Goal: Transaction & Acquisition: Book appointment/travel/reservation

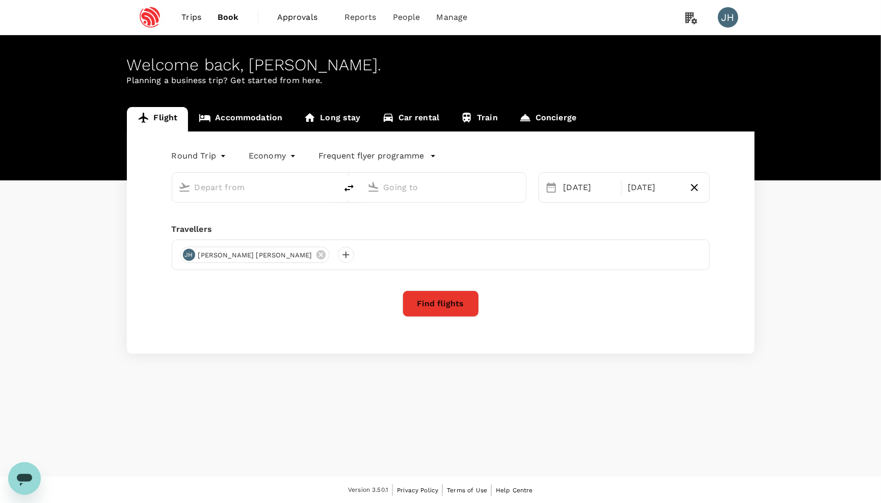
type input "Singapore Changi (SIN)"
type input "[GEOGRAPHIC_DATA], [GEOGRAPHIC_DATA] (any)"
type input "Singapore Changi (SIN)"
type input "[GEOGRAPHIC_DATA], [GEOGRAPHIC_DATA] (any)"
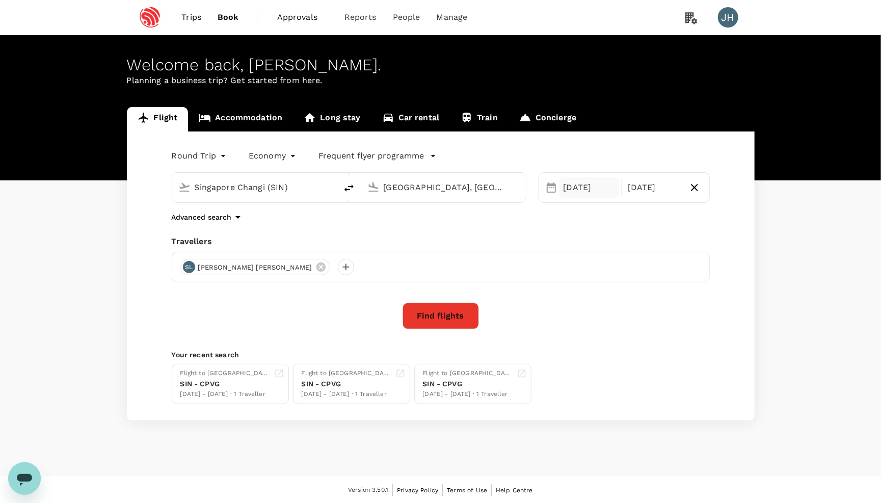
click at [576, 193] on div "[DATE]" at bounding box center [590, 187] width 60 height 20
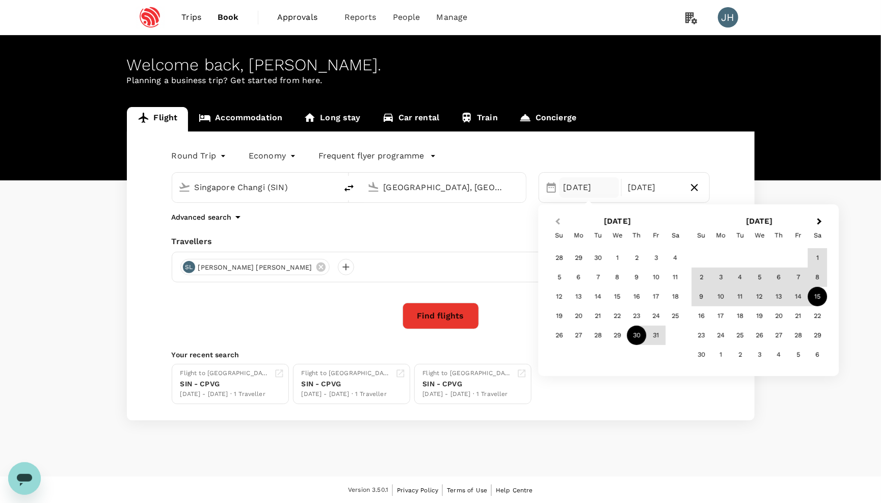
click at [554, 219] on button "Previous Month" at bounding box center [557, 222] width 16 height 16
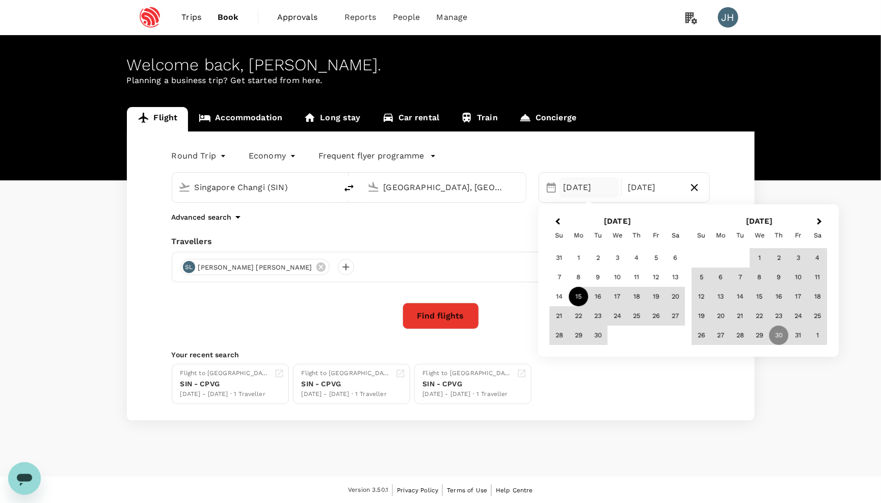
click at [579, 293] on div "15" at bounding box center [578, 296] width 19 height 19
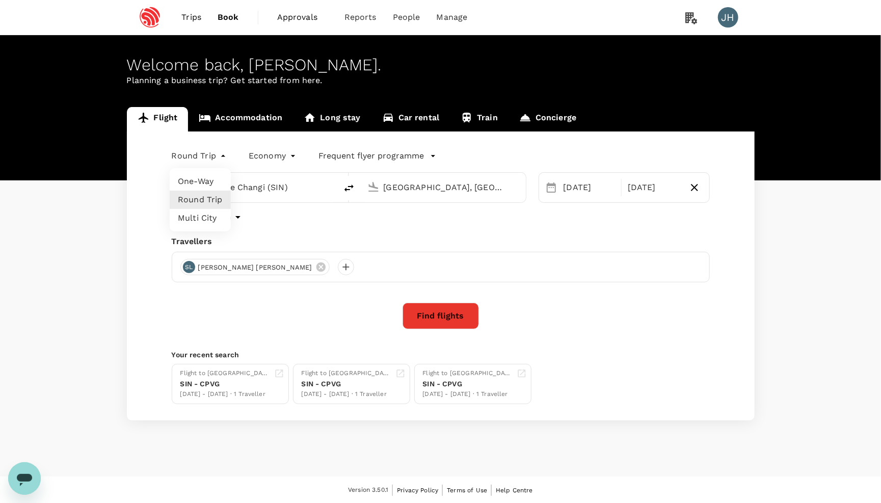
click at [192, 163] on body "Trips Book Approvals 0 Reports People Manage JH Welcome back , [PERSON_NAME] . …" at bounding box center [440, 252] width 881 height 504
click at [195, 175] on li "One-Way" at bounding box center [200, 181] width 61 height 18
type input "oneway"
click at [315, 271] on icon at bounding box center [320, 266] width 11 height 11
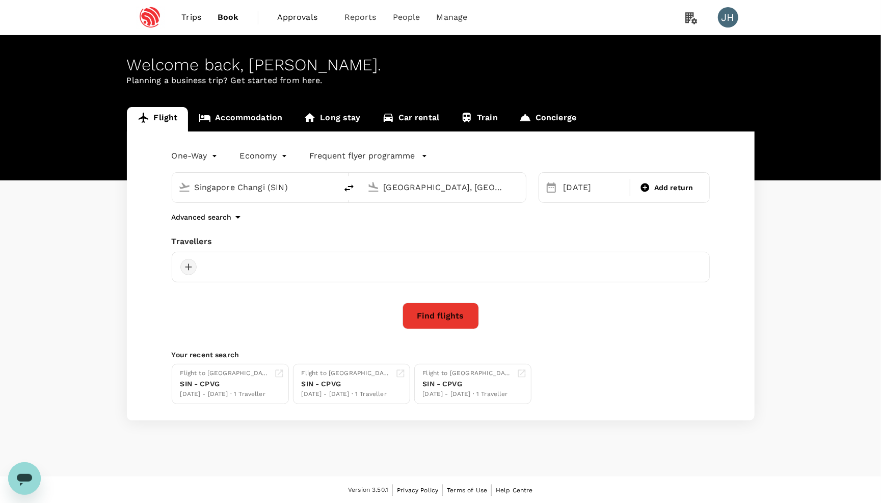
click at [190, 267] on div at bounding box center [188, 267] width 16 height 16
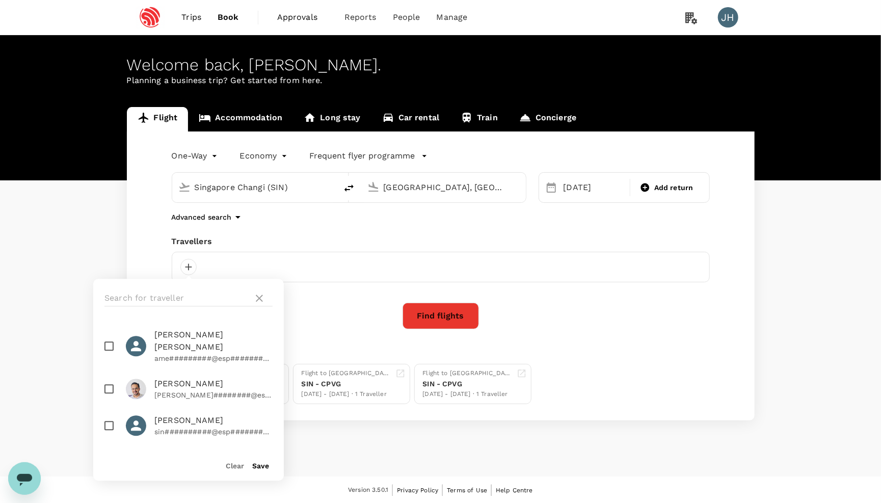
click at [218, 289] on div at bounding box center [188, 298] width 191 height 39
click at [218, 293] on input "text" at bounding box center [176, 298] width 145 height 16
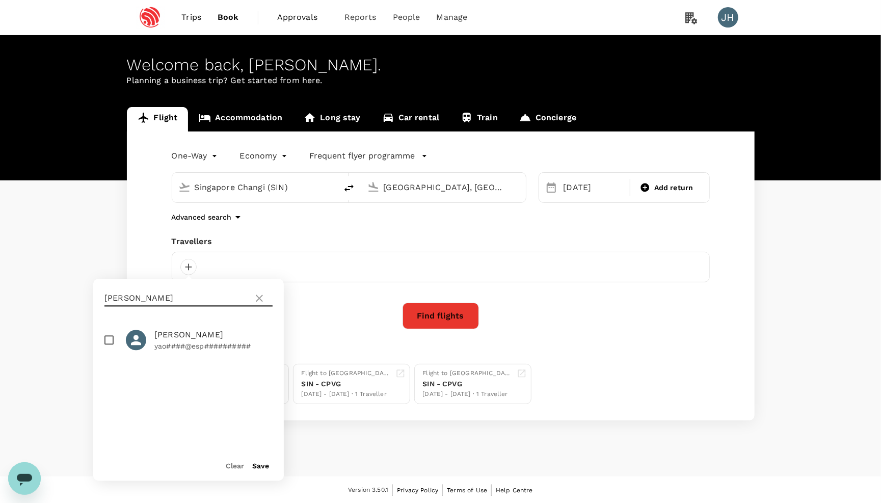
type input "[PERSON_NAME]"
click at [107, 343] on input "checkbox" at bounding box center [108, 340] width 21 height 21
checkbox input "true"
click at [445, 325] on button "Find flights" at bounding box center [441, 316] width 76 height 27
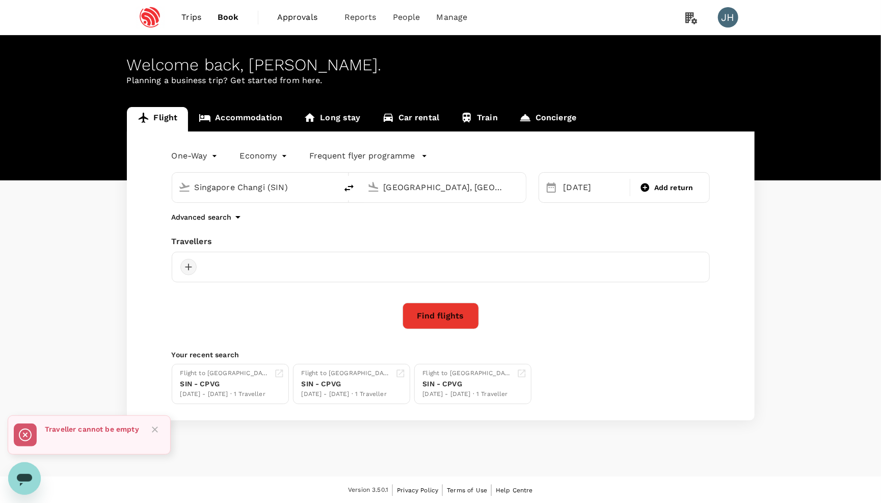
click at [186, 268] on div at bounding box center [188, 267] width 16 height 16
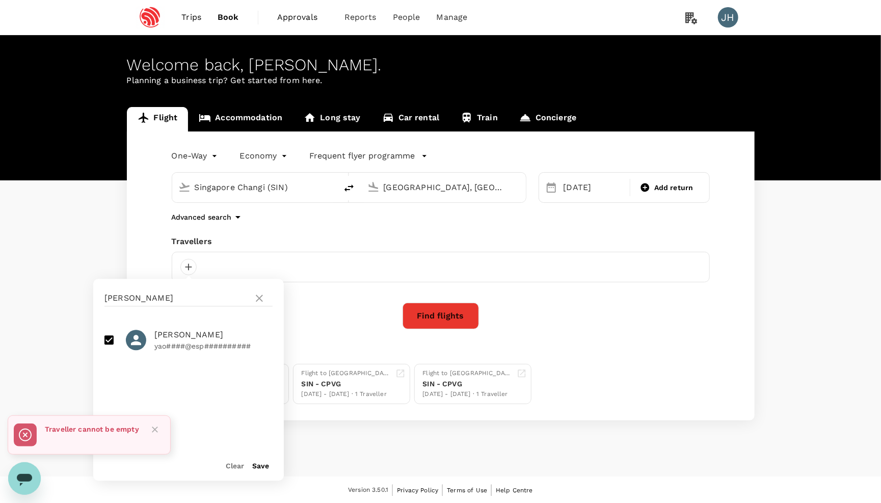
click at [256, 466] on button "Save" at bounding box center [260, 466] width 17 height 8
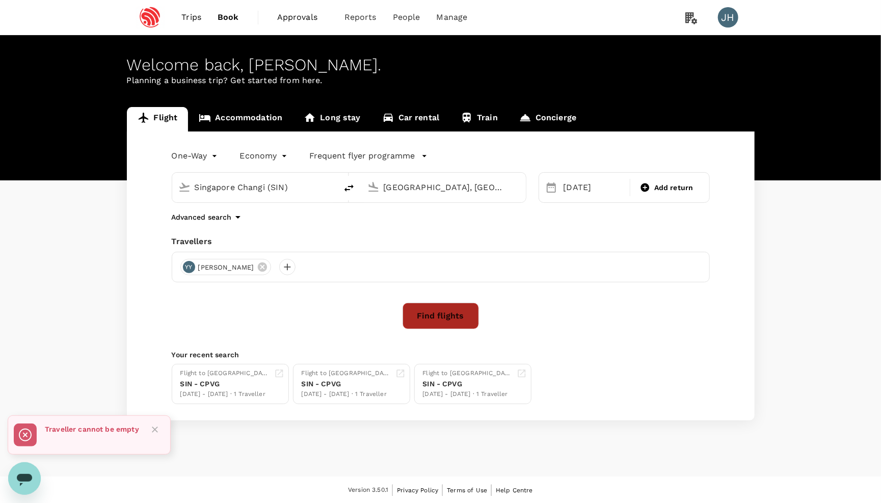
click at [444, 315] on button "Find flights" at bounding box center [441, 316] width 76 height 27
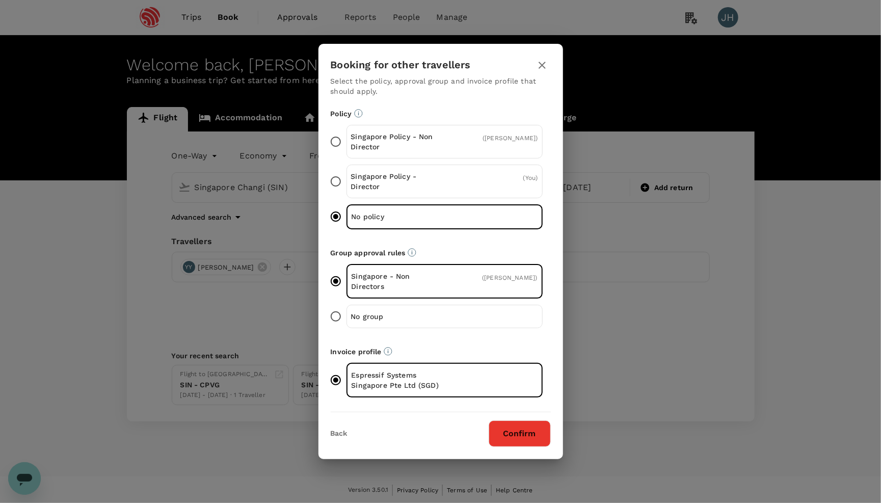
click at [541, 426] on button "Confirm" at bounding box center [520, 433] width 62 height 27
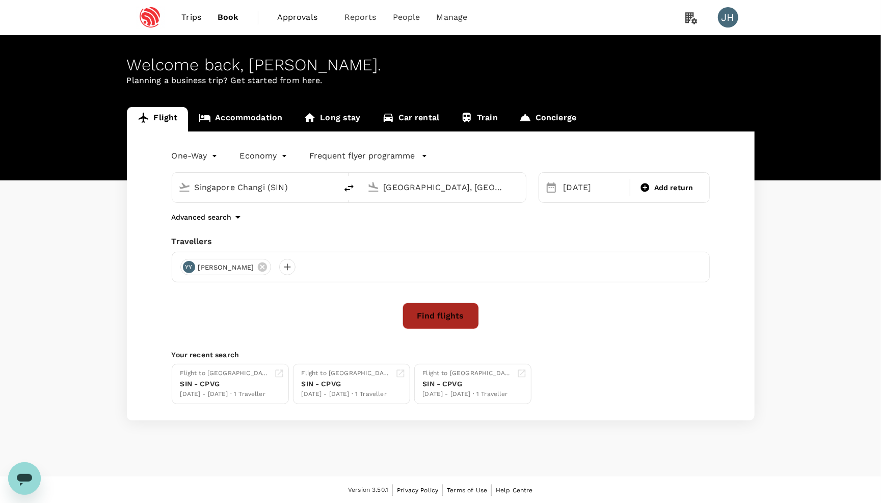
click at [454, 308] on button "Find flights" at bounding box center [441, 316] width 76 height 27
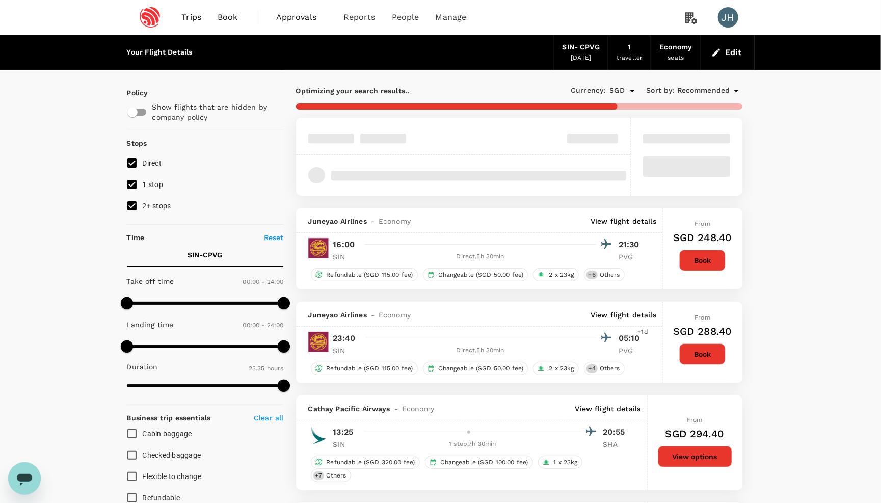
click at [131, 217] on input "2+ stops" at bounding box center [131, 205] width 21 height 21
checkbox input "false"
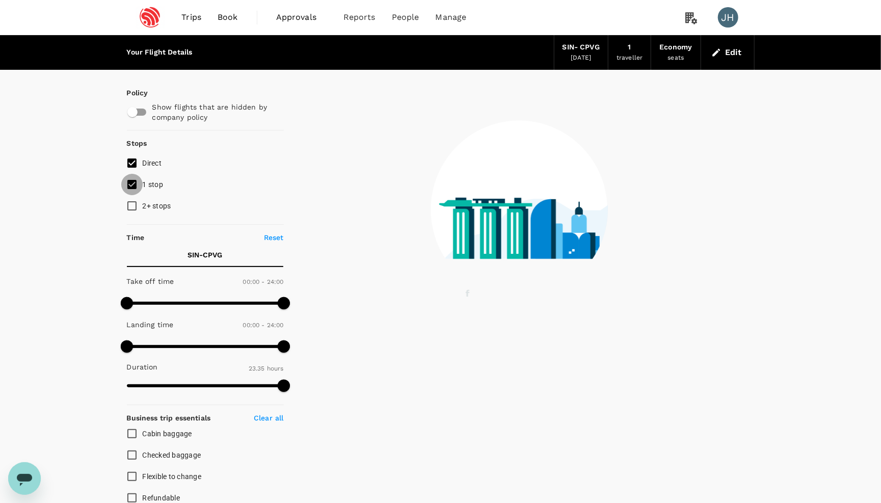
click at [130, 192] on input "1 stop" at bounding box center [131, 184] width 21 height 21
checkbox input "false"
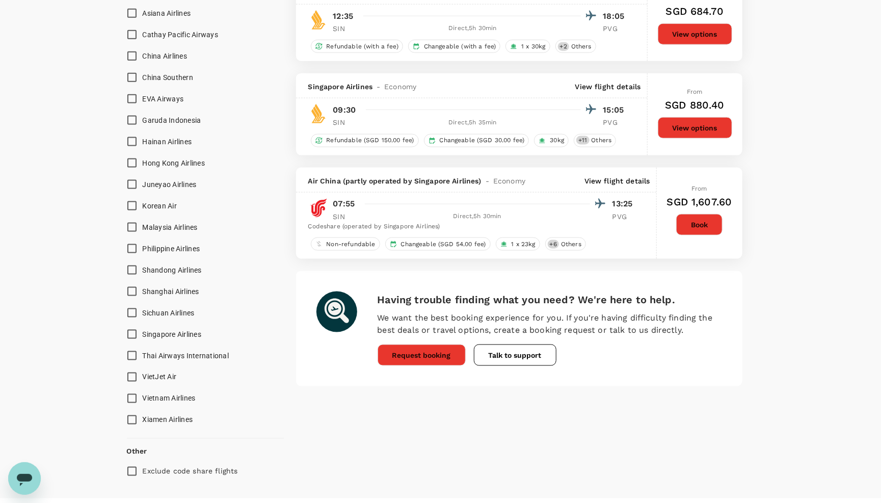
scroll to position [569, 0]
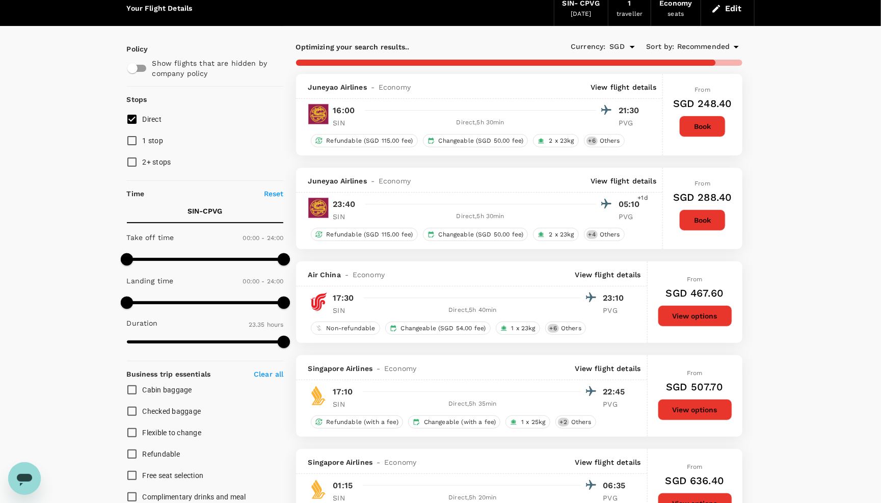
type input "1790"
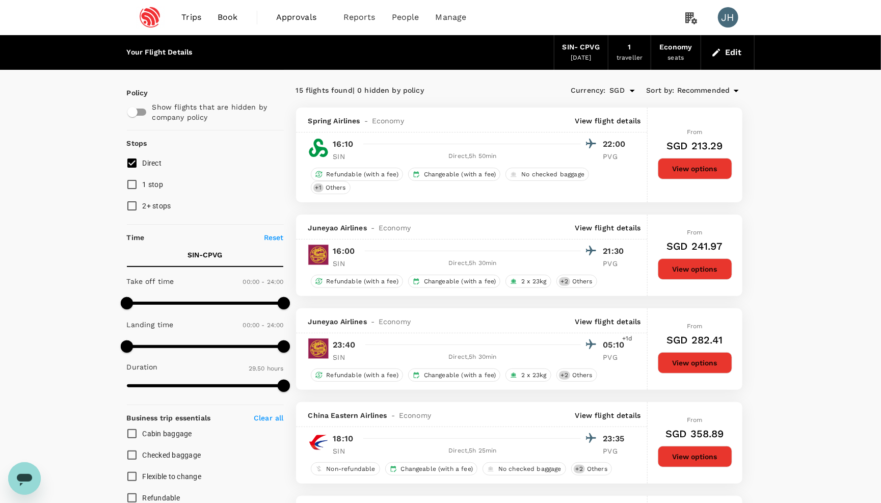
scroll to position [0, 0]
click at [723, 53] on button "Edit" at bounding box center [727, 52] width 37 height 16
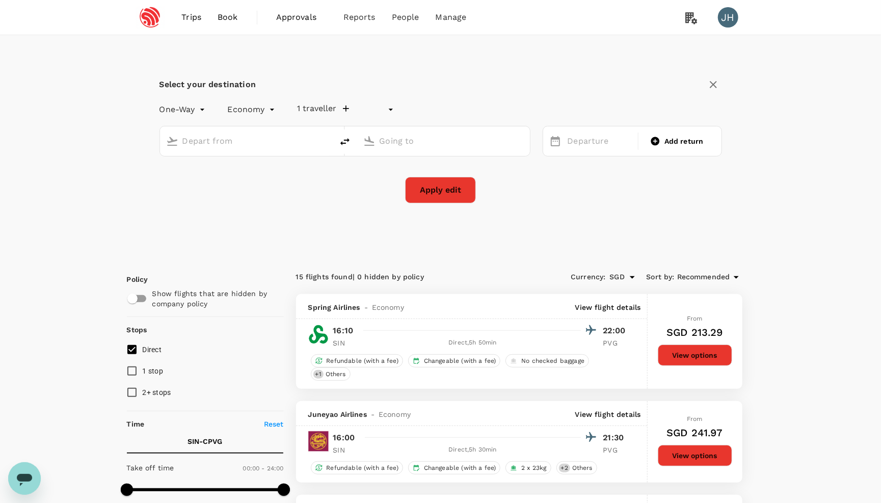
type input "undefined, undefined (any)"
type input "Singapore Changi (SIN)"
type input "[GEOGRAPHIC_DATA], [GEOGRAPHIC_DATA] (any)"
click at [617, 151] on div "[DATE]" at bounding box center [600, 141] width 73 height 20
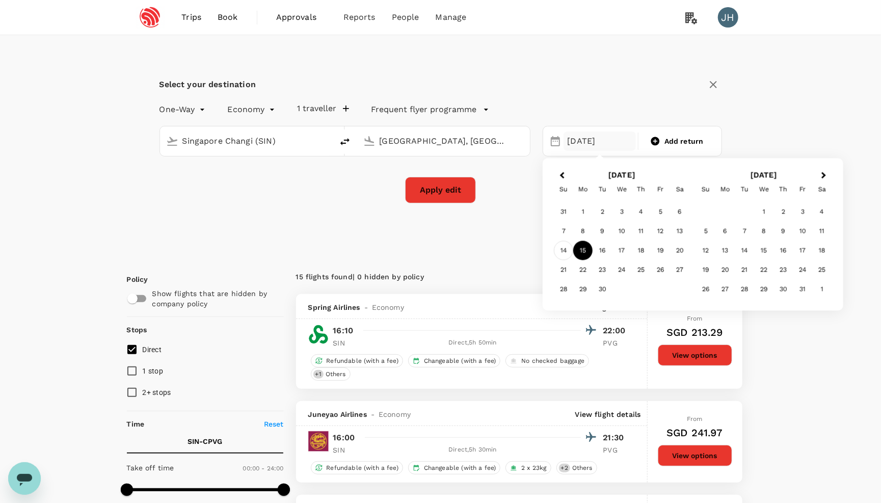
click at [565, 246] on div "14" at bounding box center [563, 250] width 19 height 19
click at [424, 189] on button "Apply edit" at bounding box center [440, 190] width 71 height 27
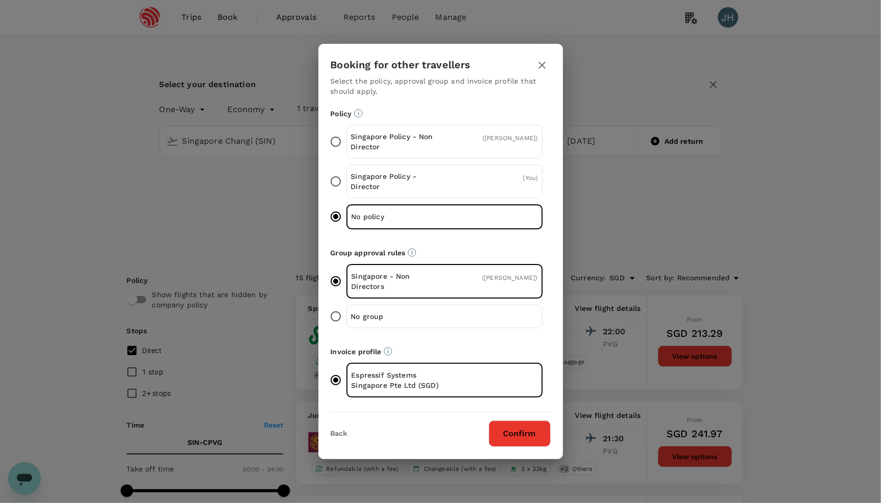
click at [538, 433] on button "Confirm" at bounding box center [520, 433] width 62 height 27
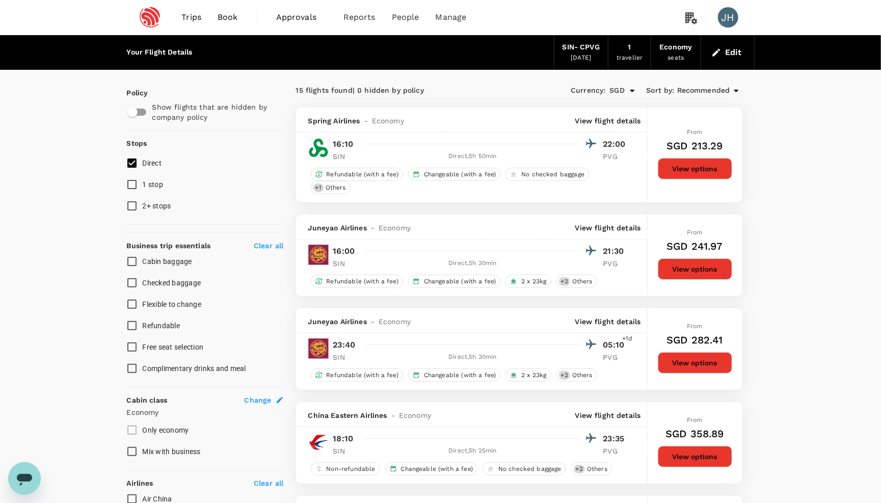
checkbox input "false"
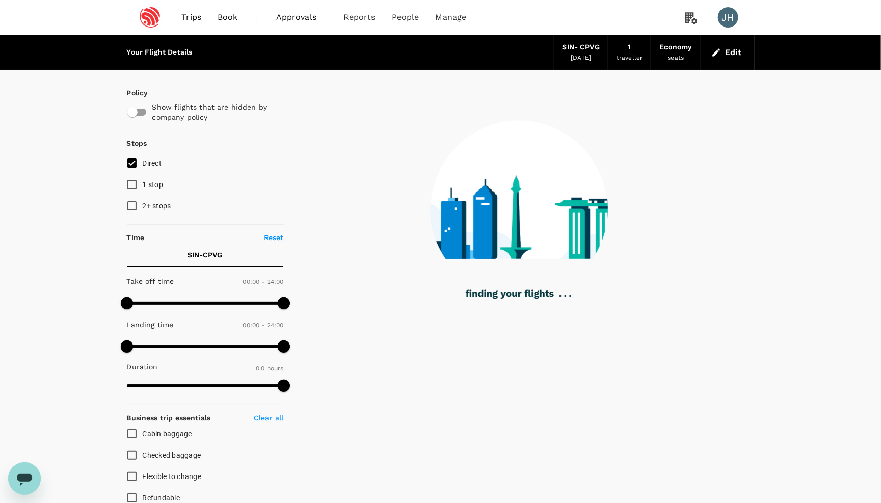
type input "1160"
checkbox input "true"
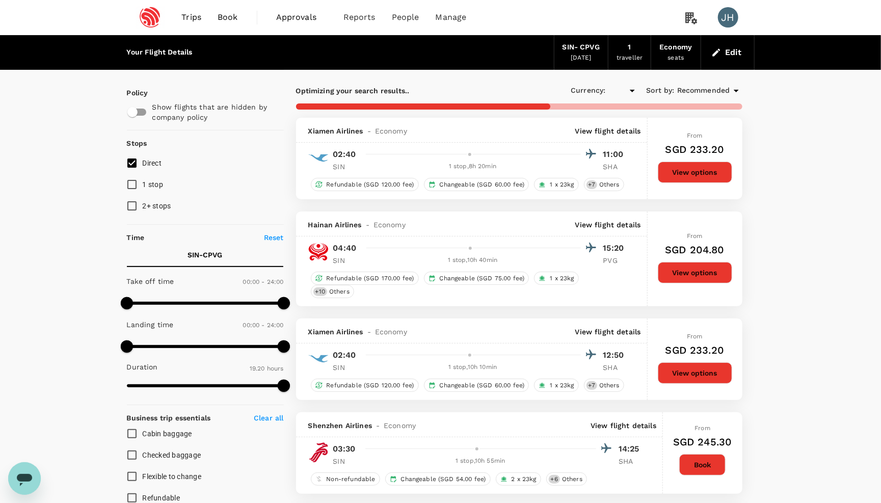
type input "SGD"
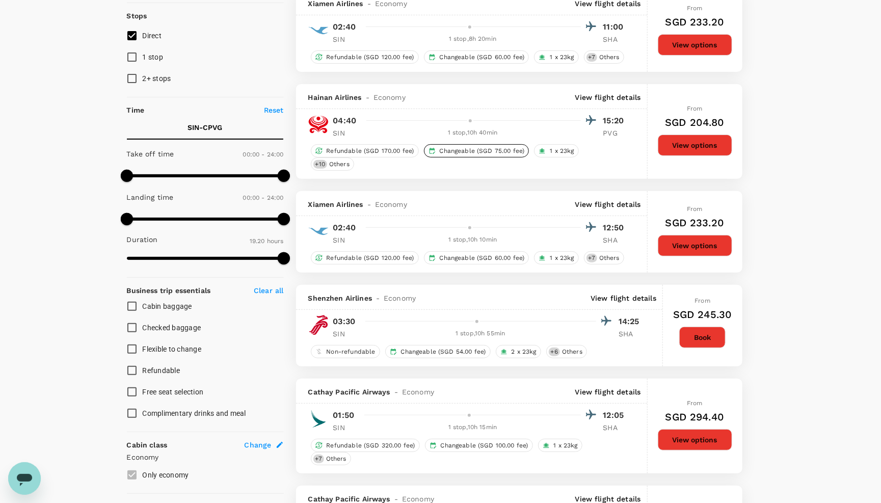
scroll to position [47, 0]
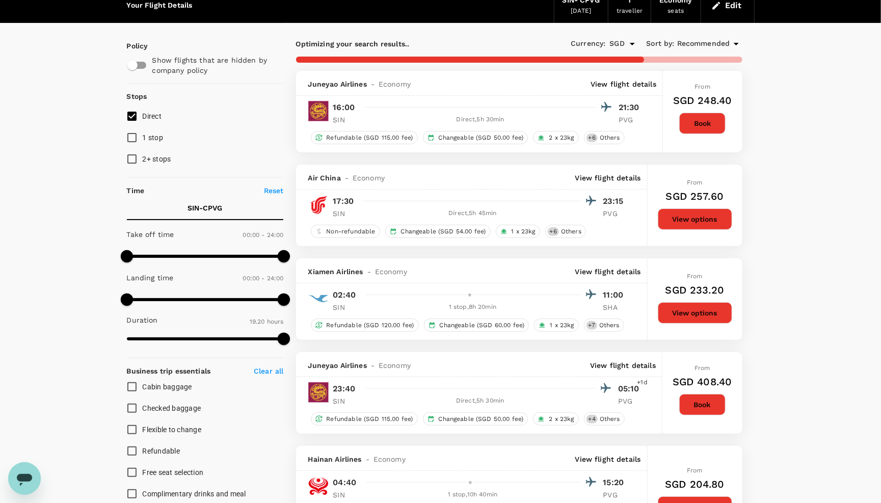
click at [134, 138] on input "1 stop" at bounding box center [131, 137] width 21 height 21
checkbox input "true"
click at [138, 162] on input "2+ stops" at bounding box center [131, 158] width 21 height 21
checkbox input "true"
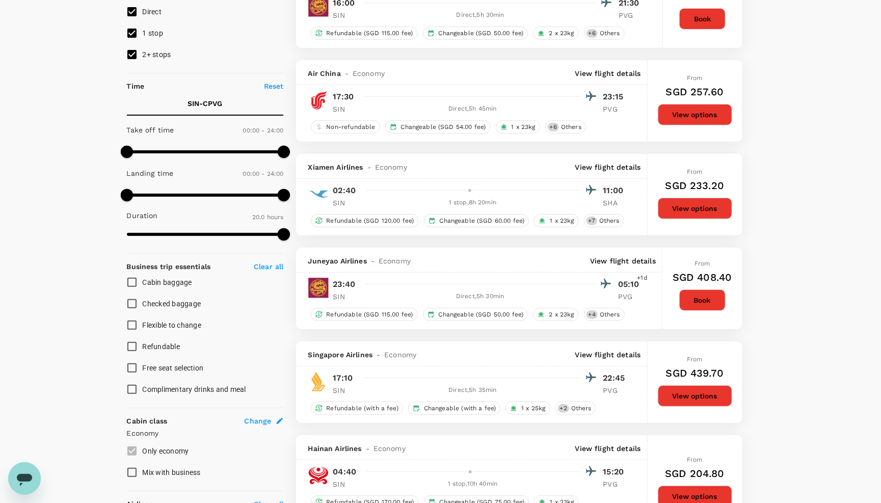
scroll to position [151, 0]
type input "1790"
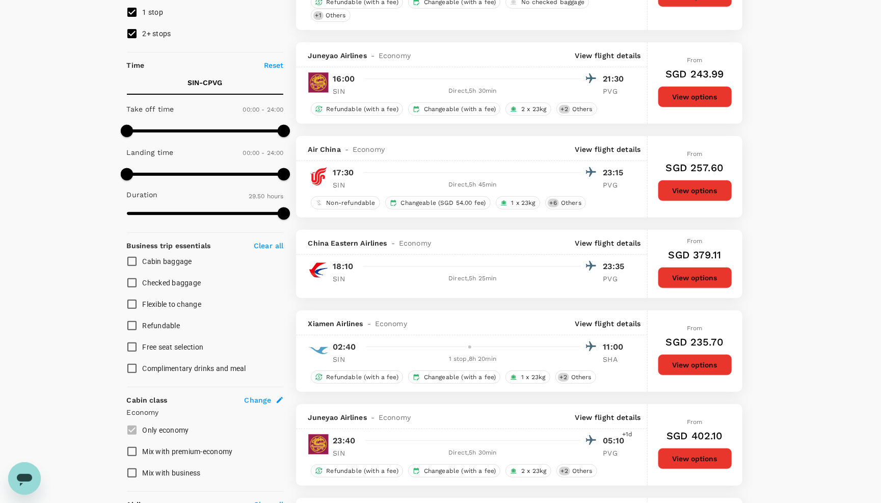
scroll to position [174, 0]
